Goal: Information Seeking & Learning: Understand process/instructions

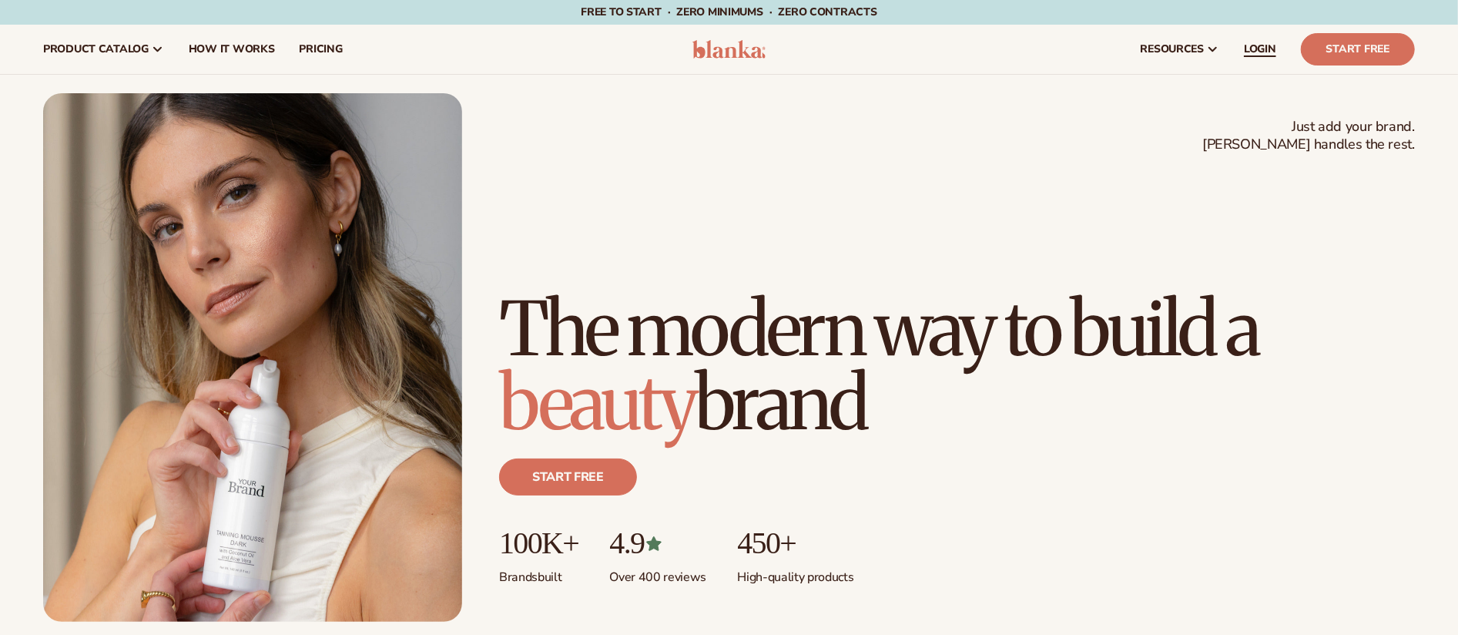
click at [1279, 50] on link "LOGIN" at bounding box center [1260, 49] width 57 height 49
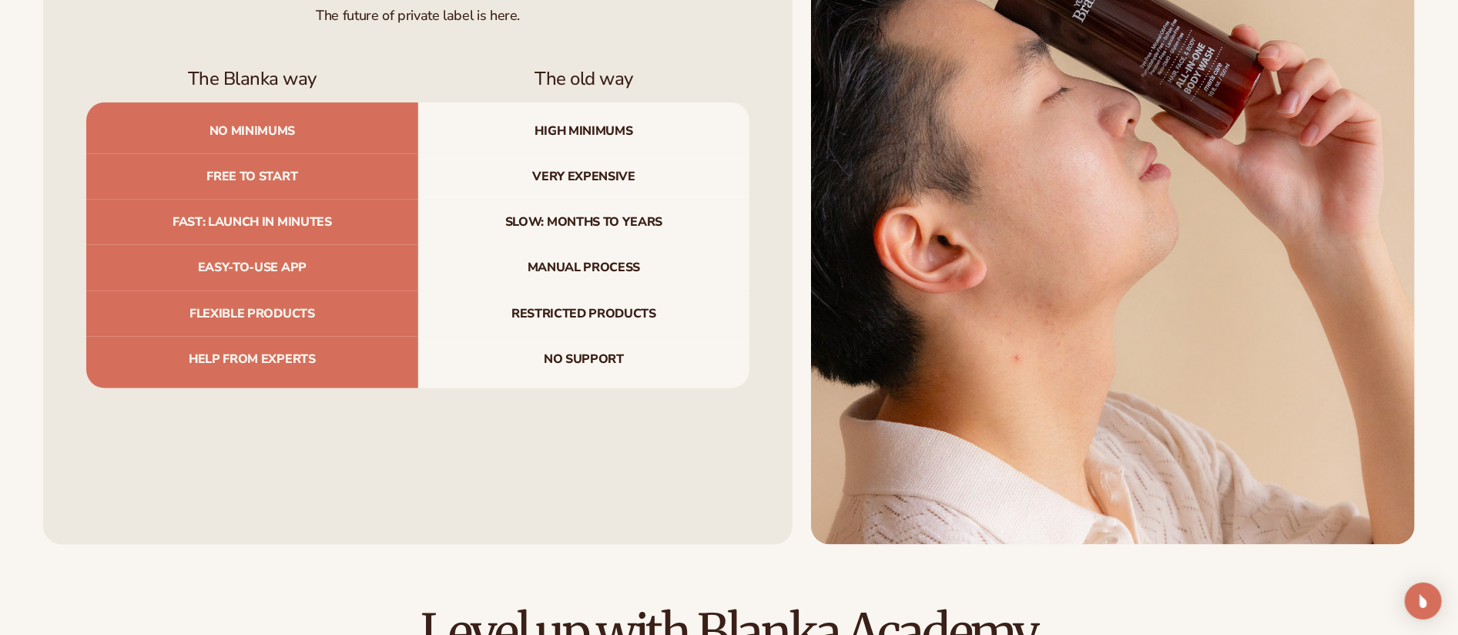
scroll to position [7084, 0]
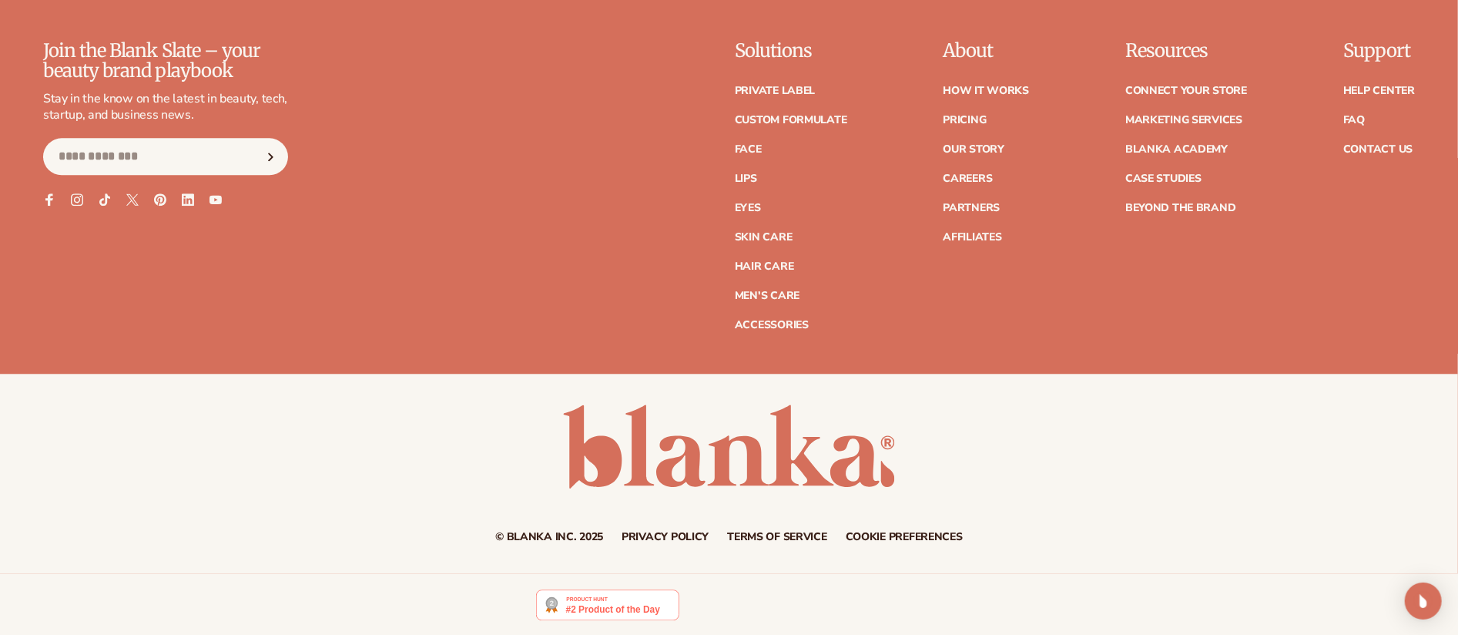
click at [776, 532] on link "Terms of service" at bounding box center [777, 537] width 100 height 11
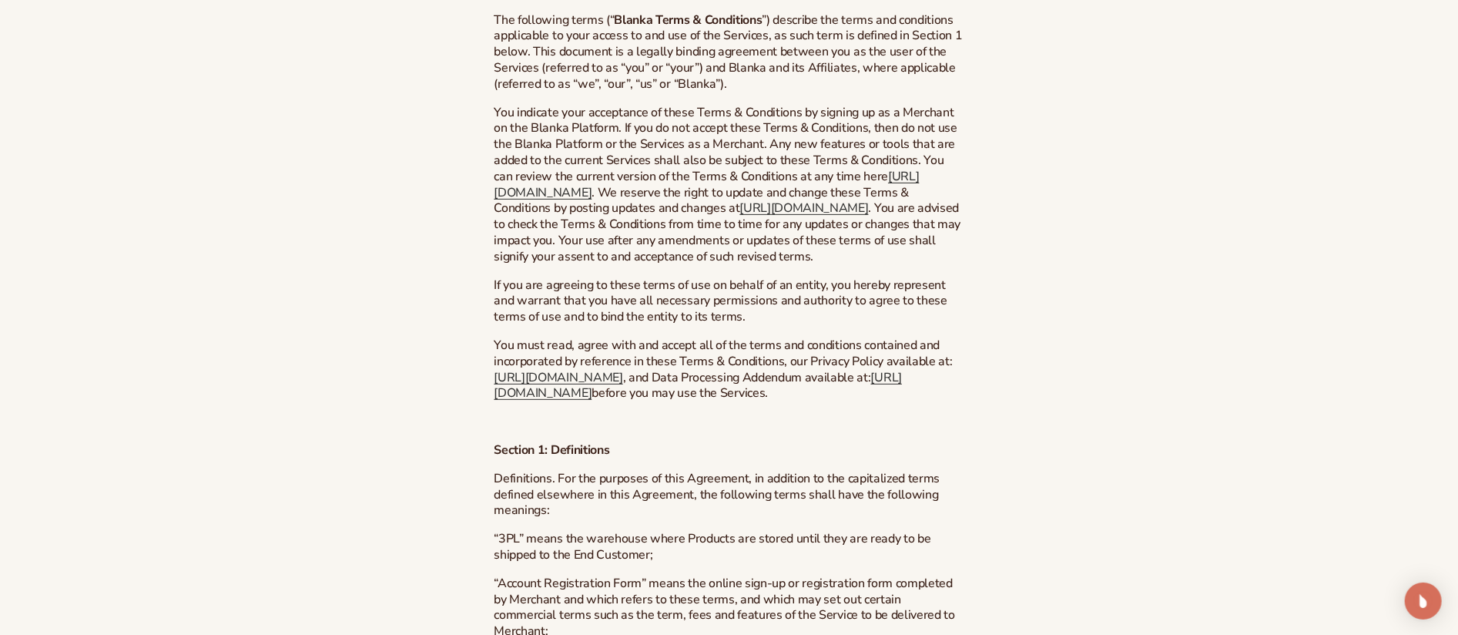
scroll to position [4636, 0]
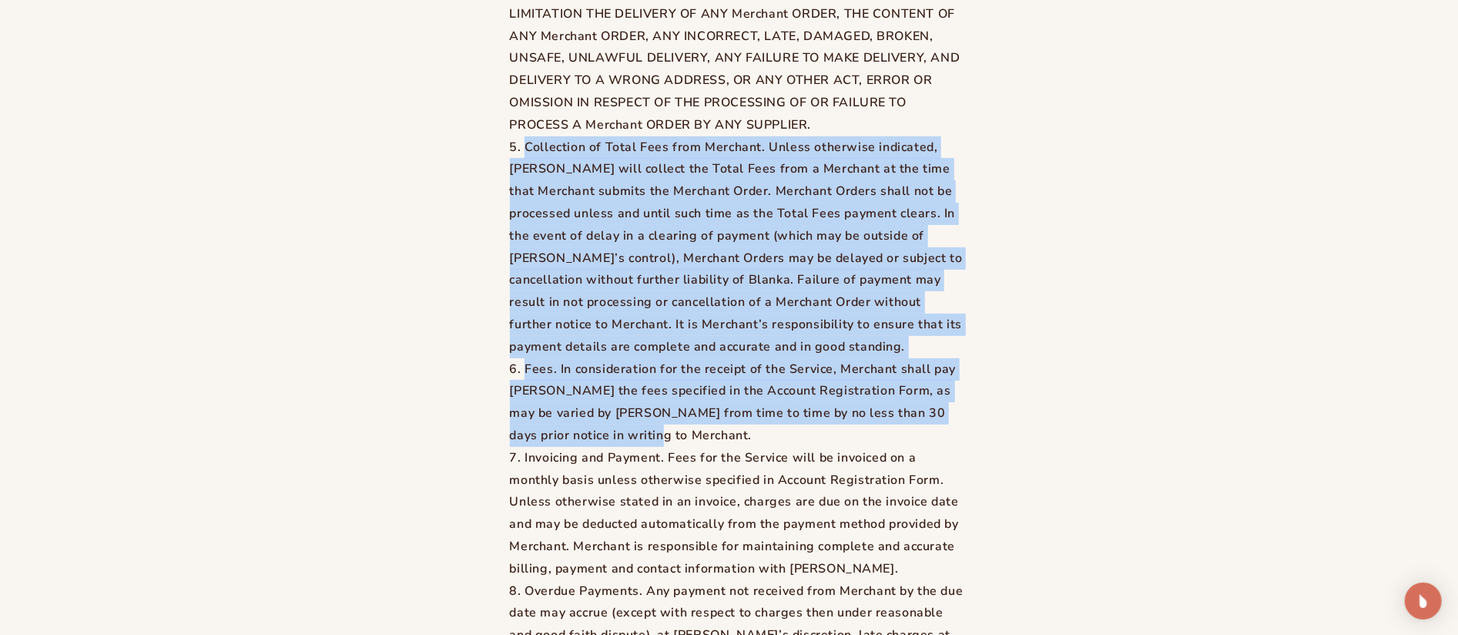
drag, startPoint x: 511, startPoint y: 179, endPoint x: 711, endPoint y: 465, distance: 349.6
click at [711, 465] on ol "Contract between Merchant and Supplier. Where Merchant submits a Merchant Order…" at bounding box center [730, 136] width 470 height 1864
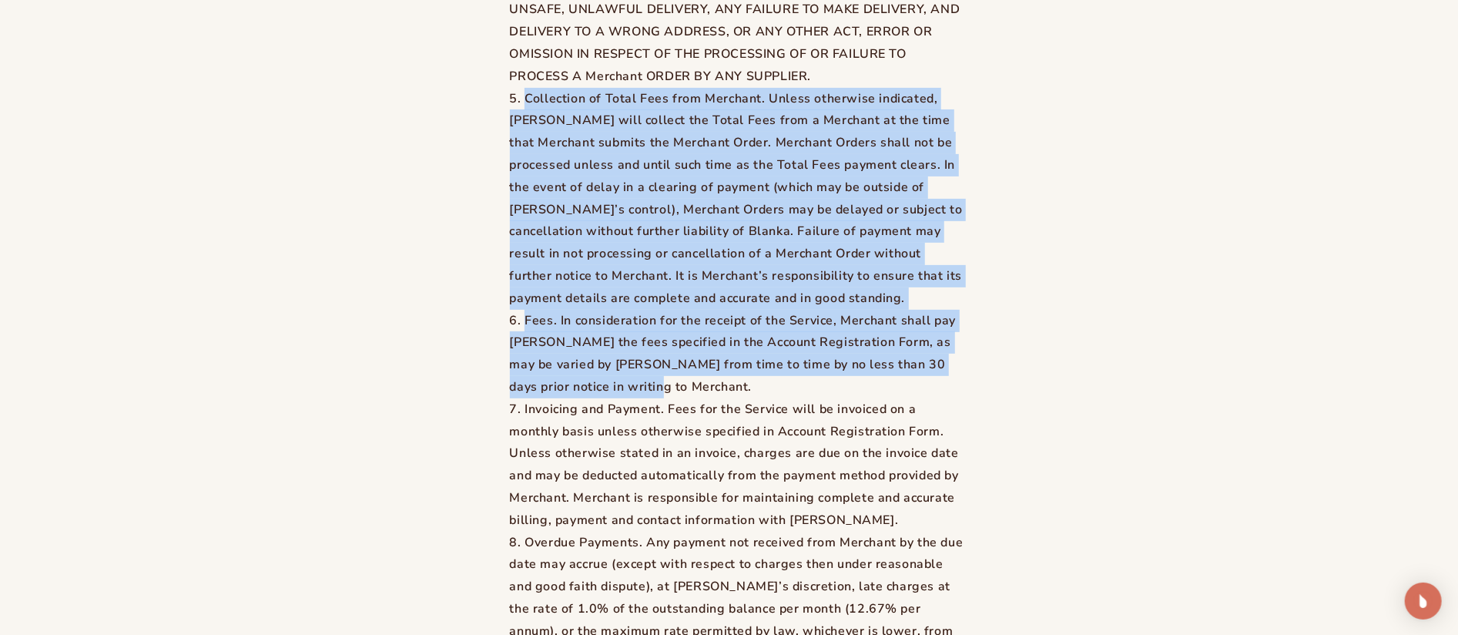
scroll to position [4694, 0]
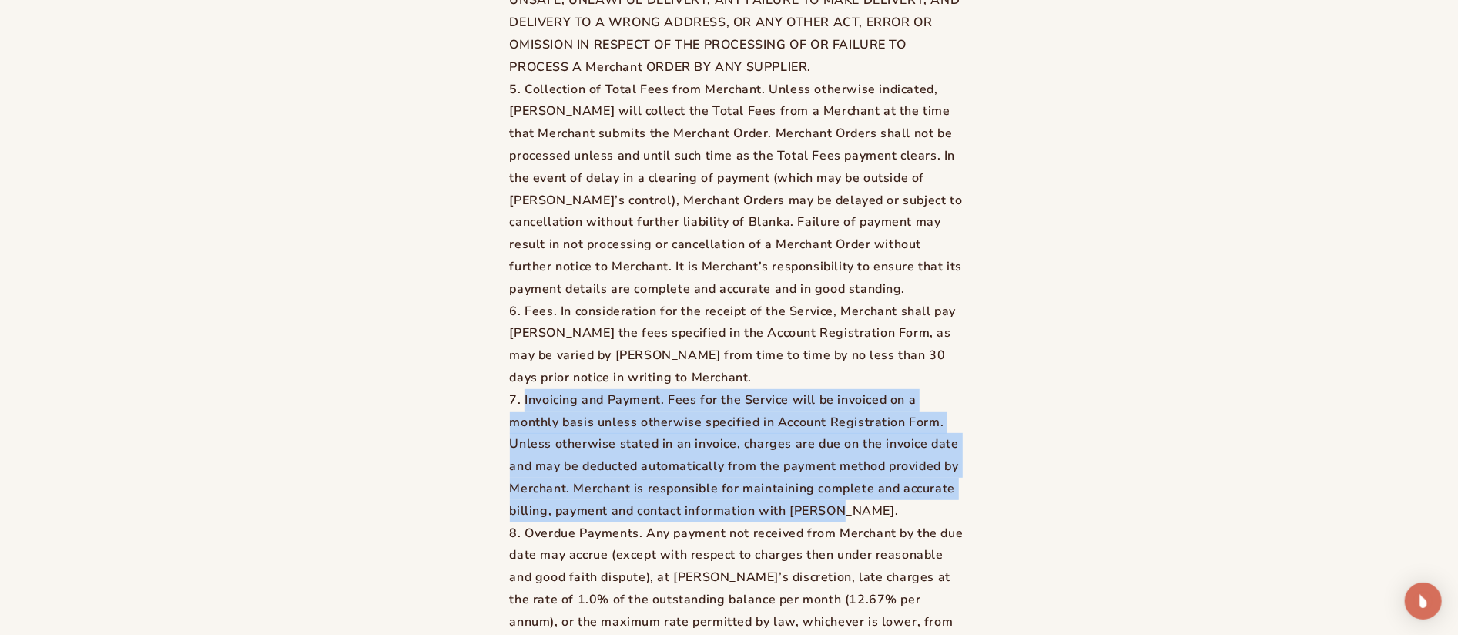
drag, startPoint x: 627, startPoint y: 571, endPoint x: 514, endPoint y: 438, distance: 174.9
click at [514, 438] on ol "Contract between Merchant and Supplier. Where Merchant submits a Merchant Order…" at bounding box center [730, 78] width 470 height 1864
copy li "Invoicing and Payment. Fees for the Service will be invoiced on a monthly basis…"
